Goal: Find specific page/section: Find specific page/section

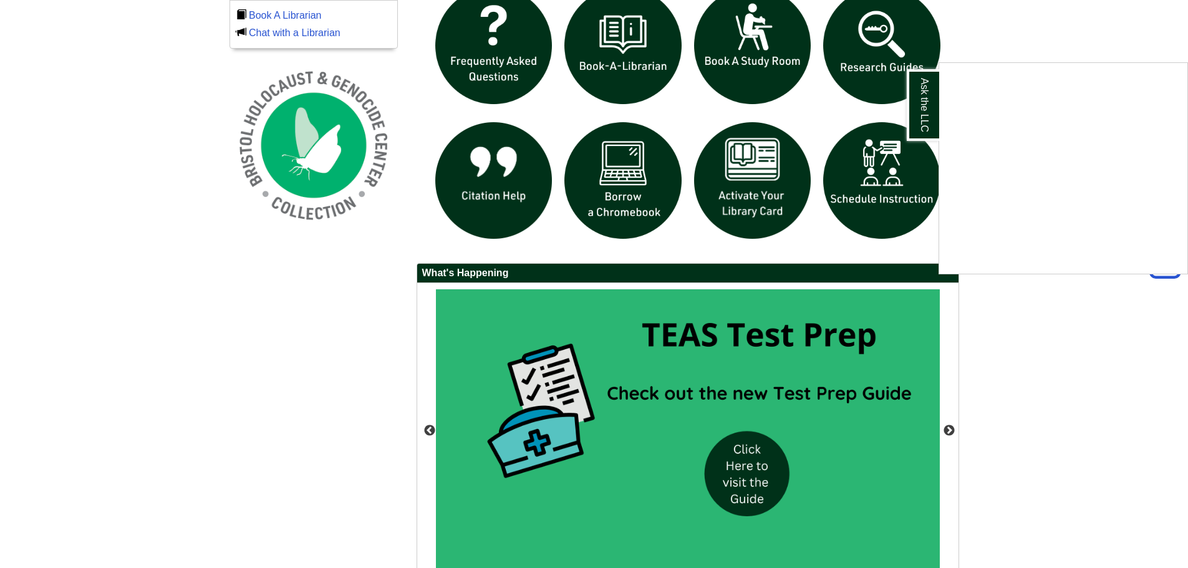
scroll to position [1026, 0]
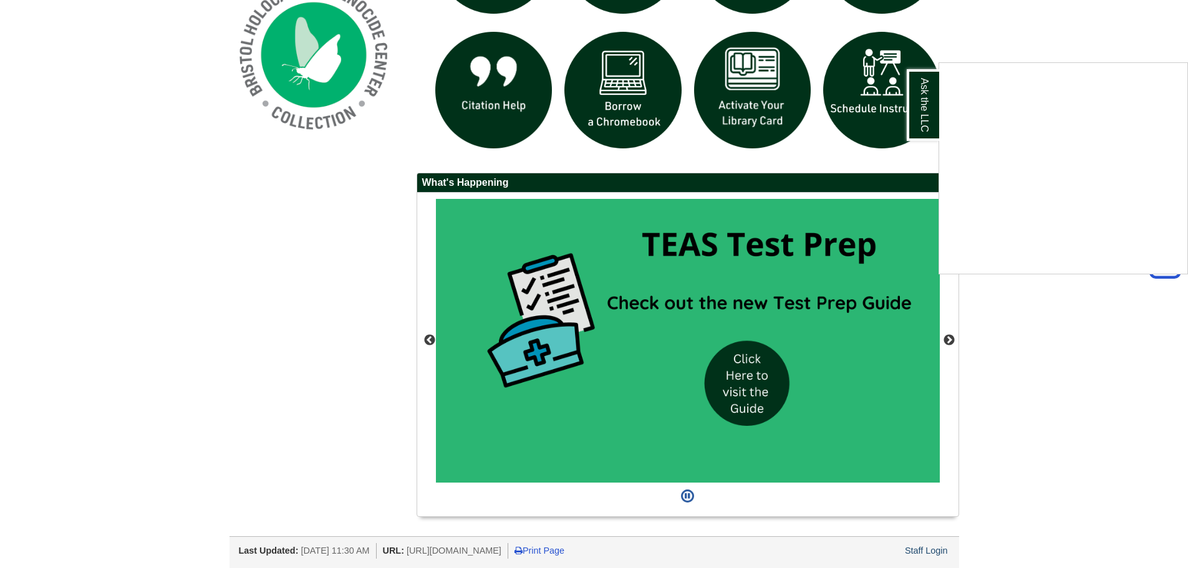
click at [933, 551] on div "Ask the LLC" at bounding box center [594, 284] width 1188 height 568
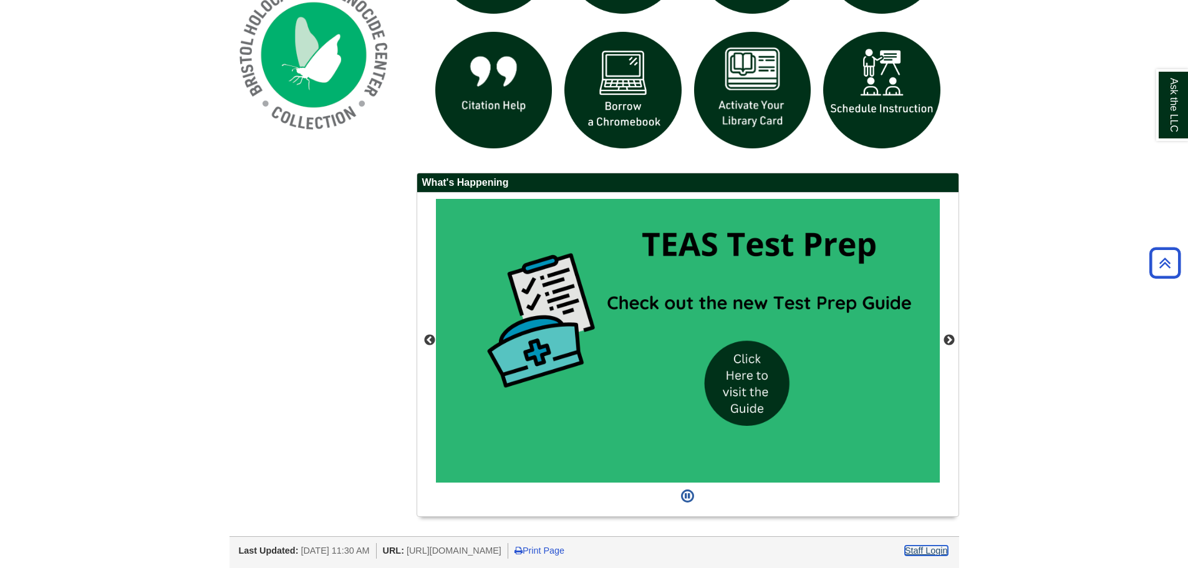
click at [919, 551] on link "Staff Login" at bounding box center [926, 551] width 43 height 10
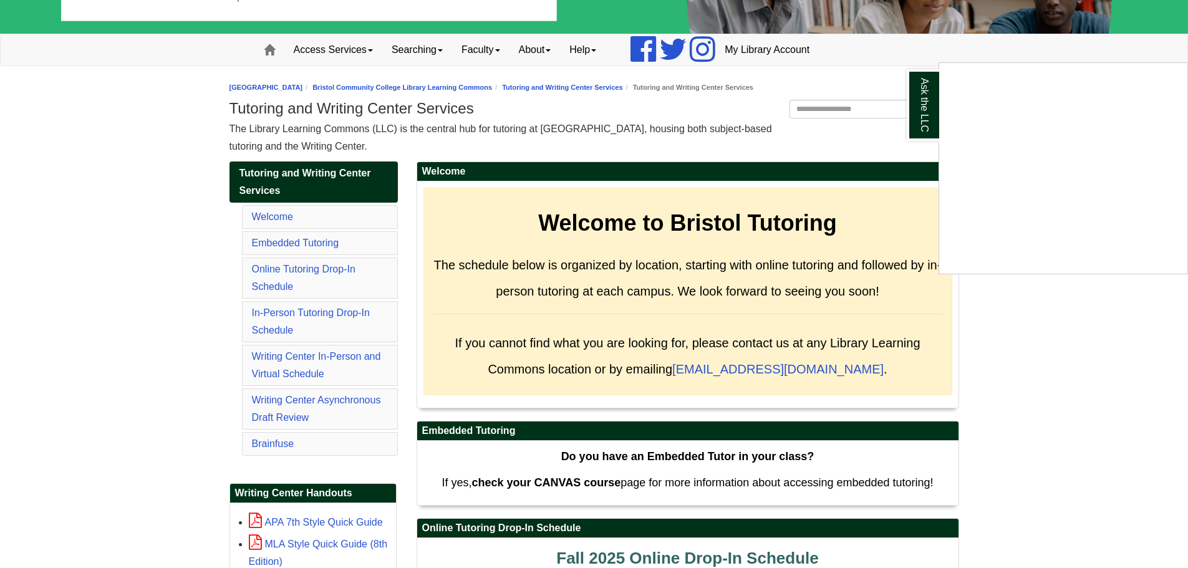
scroll to position [125, 0]
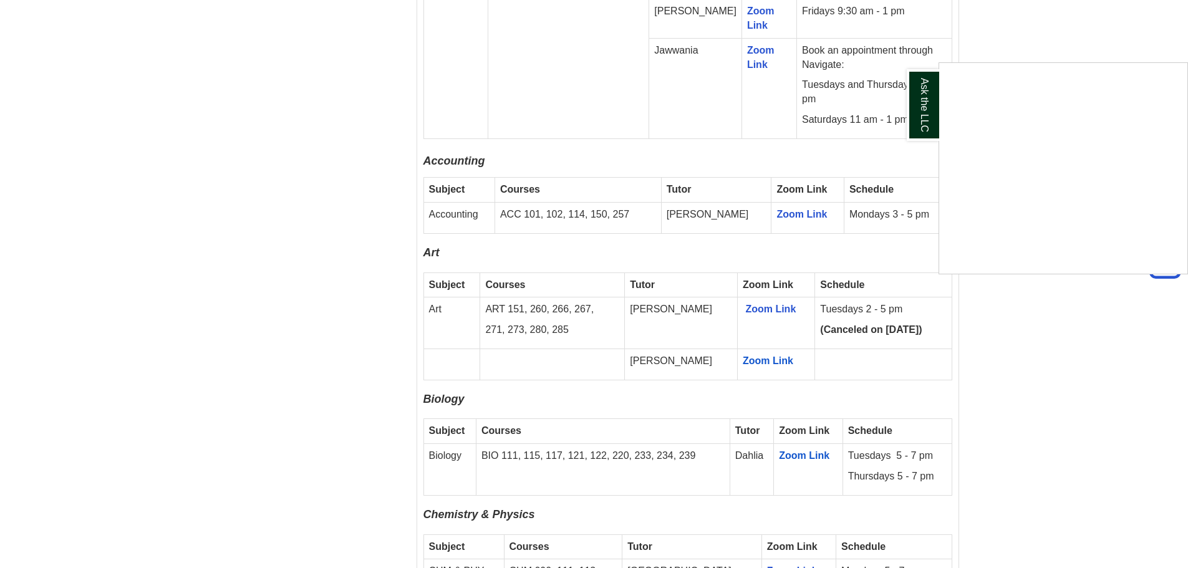
scroll to position [952, 0]
click at [726, 296] on div "Ask the LLC" at bounding box center [594, 284] width 1188 height 568
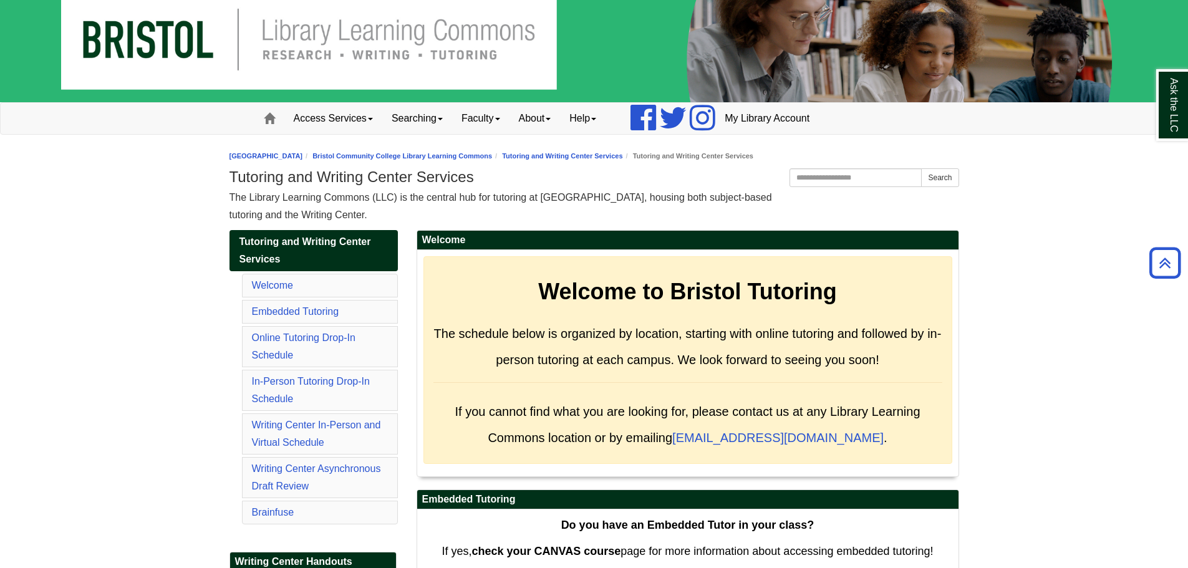
scroll to position [0, 0]
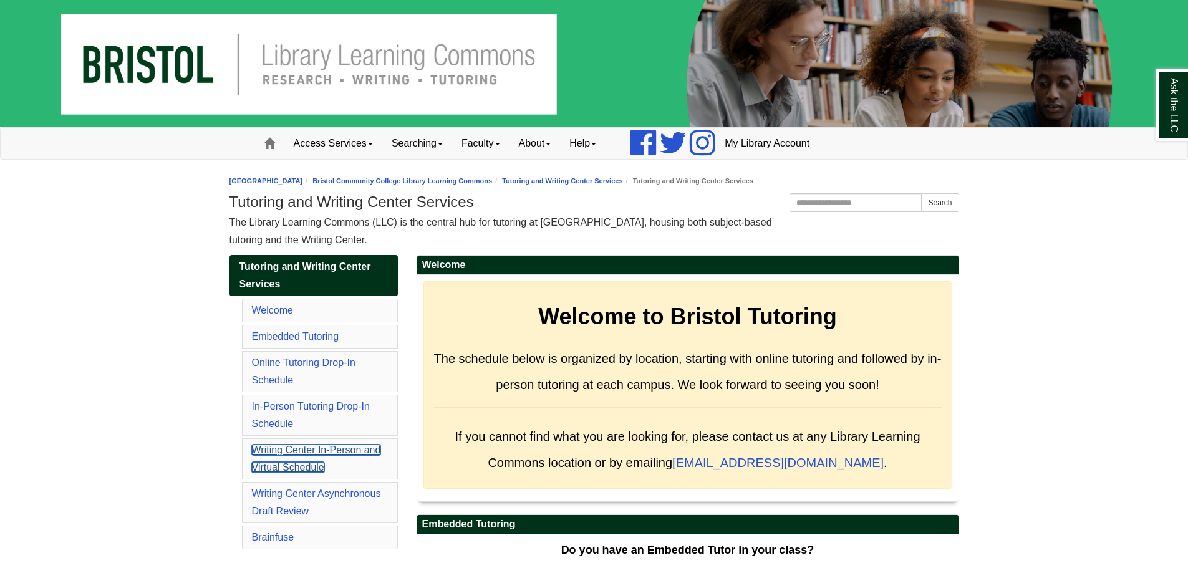
click at [289, 451] on link "Writing Center In-Person and Virtual Schedule" at bounding box center [316, 459] width 129 height 28
